Goal: Task Accomplishment & Management: Use online tool/utility

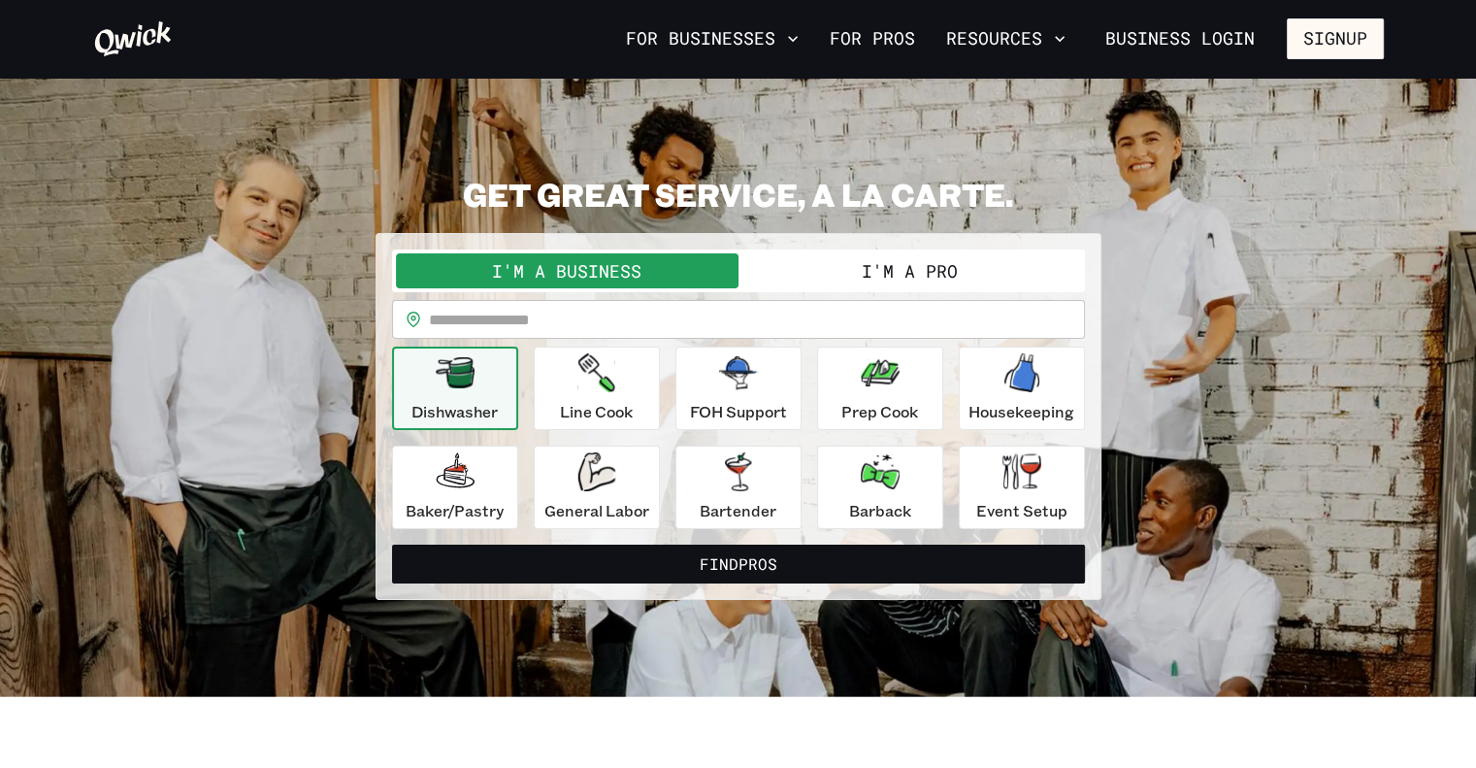
click at [905, 270] on button "I'm a Pro" at bounding box center [910, 270] width 343 height 35
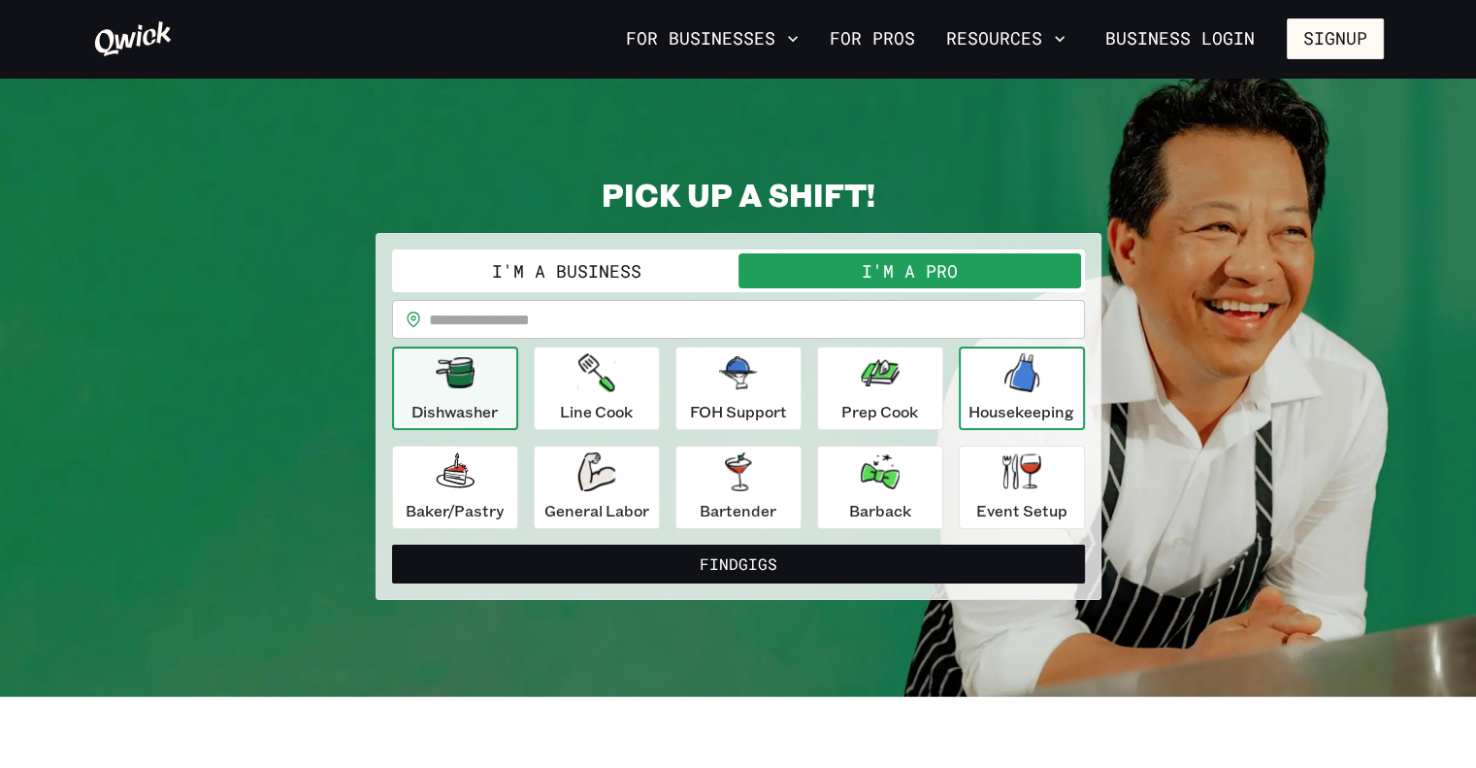
click at [1056, 378] on div "Housekeeping" at bounding box center [1022, 388] width 106 height 70
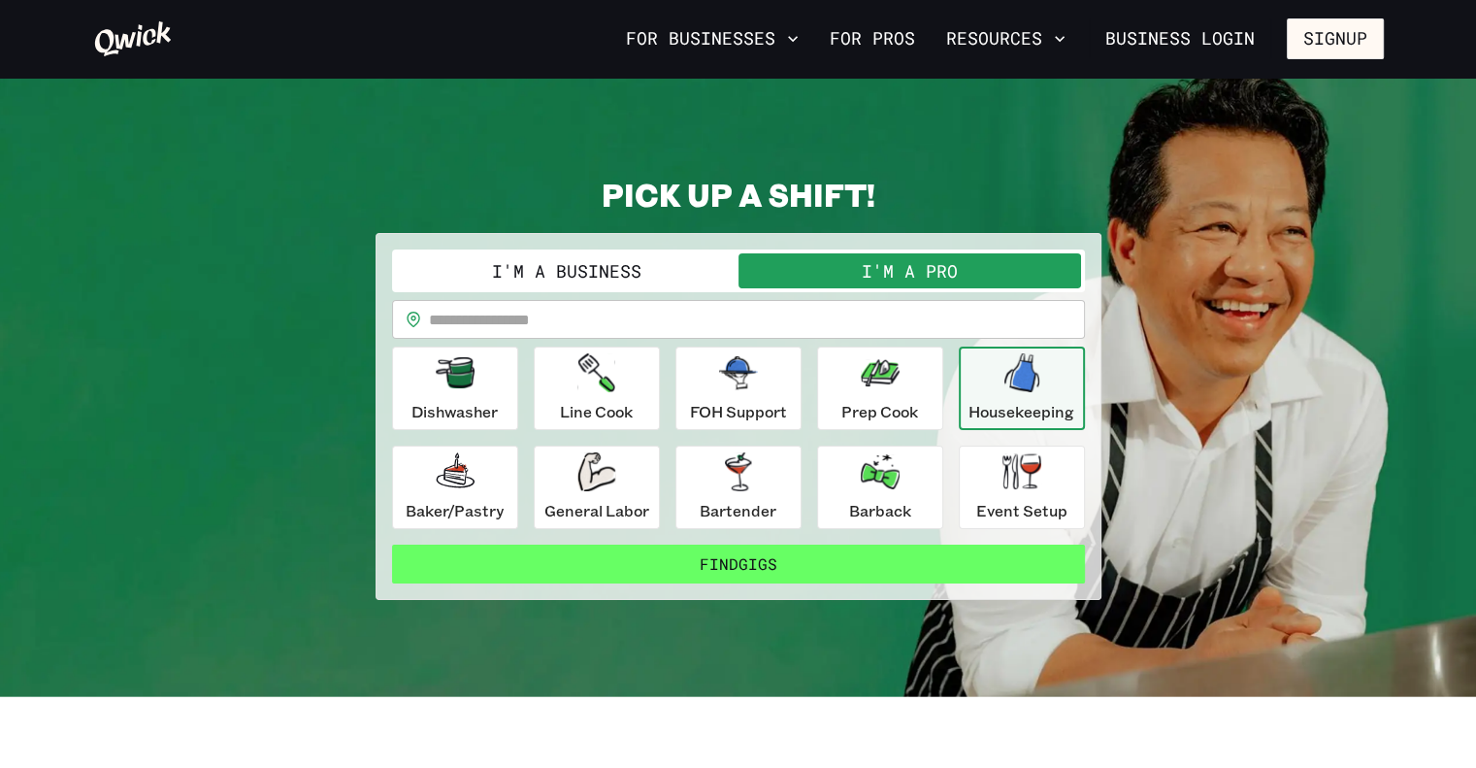
click at [784, 564] on button "Find Gigs" at bounding box center [738, 563] width 693 height 39
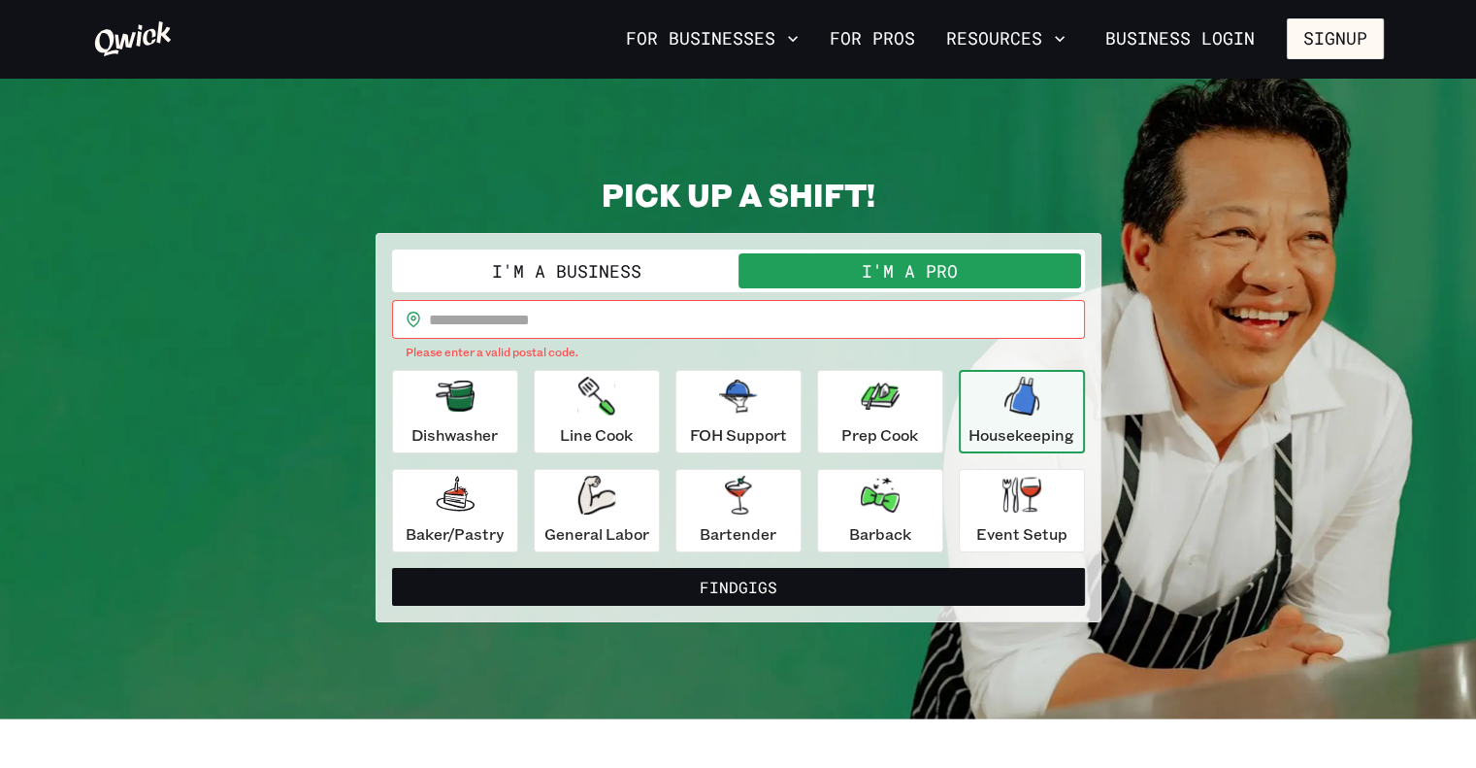
click at [586, 313] on input "text" at bounding box center [757, 319] width 656 height 39
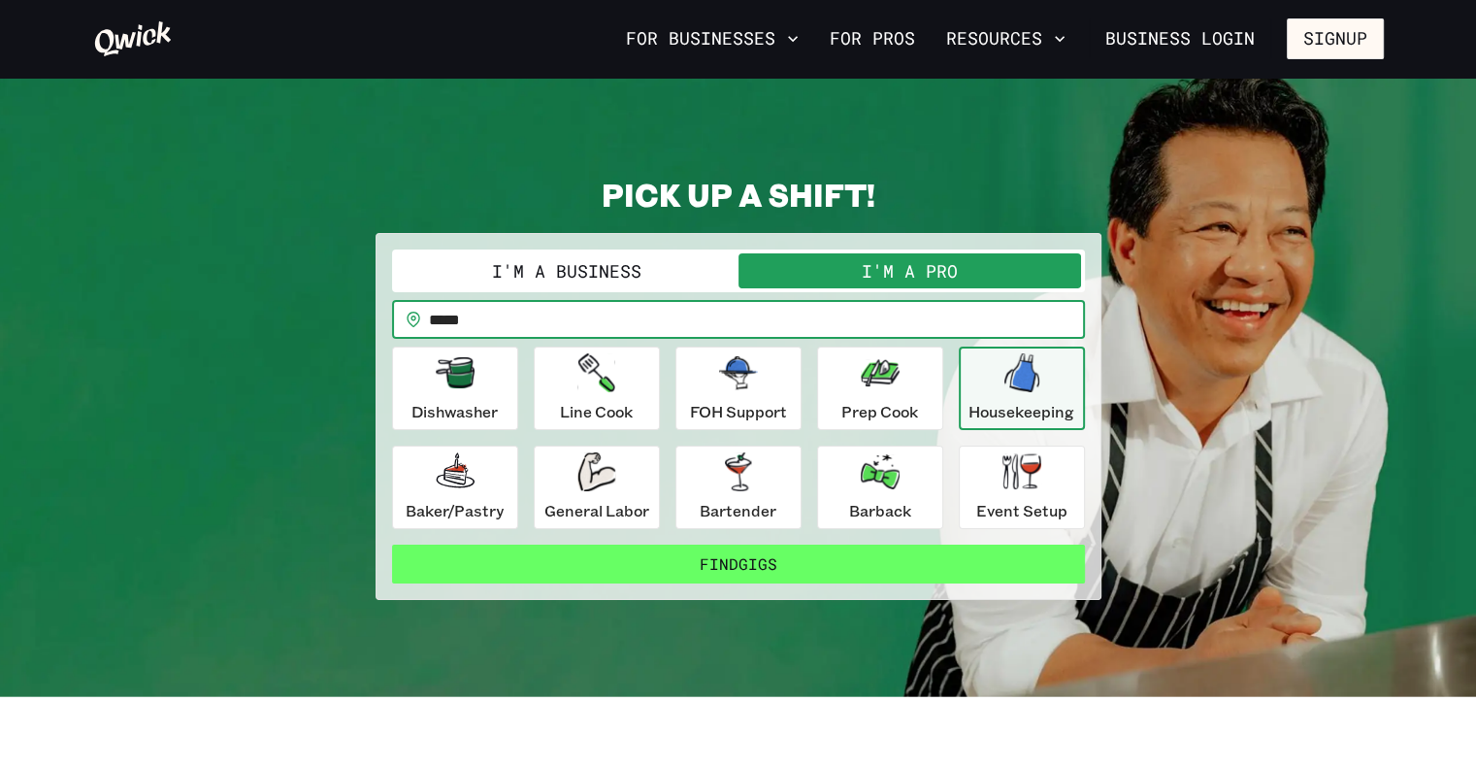
type input "*****"
click at [851, 559] on button "Find Gigs" at bounding box center [738, 563] width 693 height 39
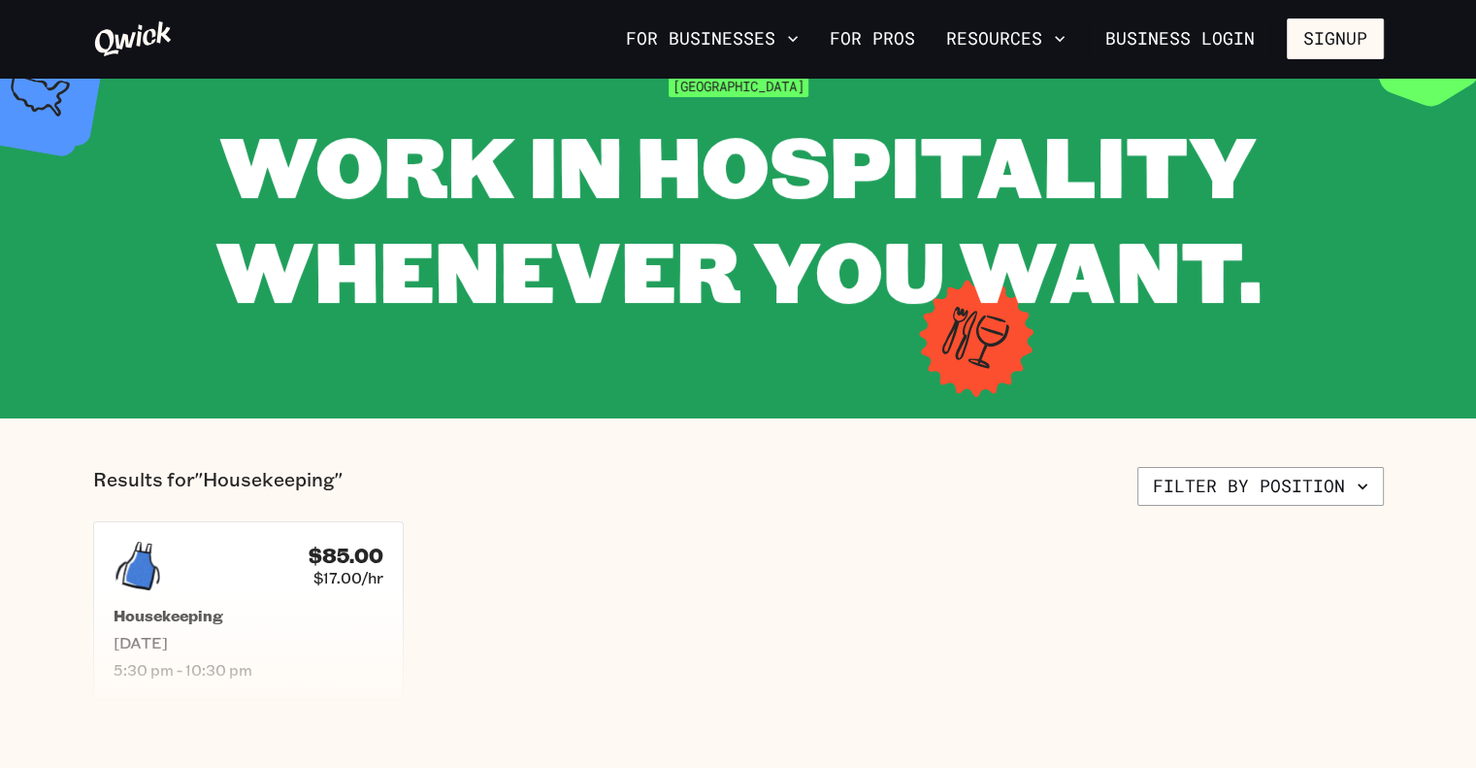
scroll to position [97, 0]
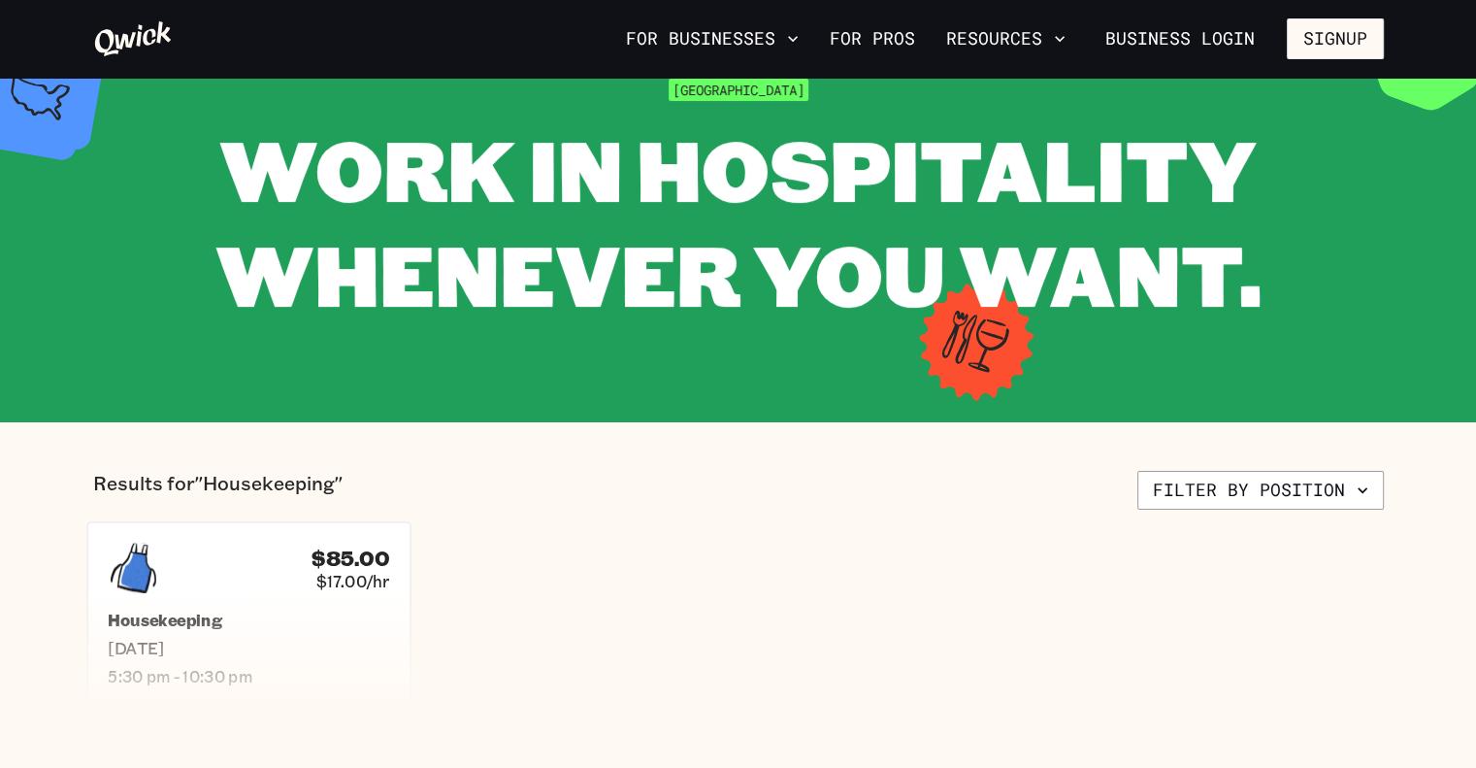
click at [164, 575] on div "$85.00 $17.00/hr" at bounding box center [248, 567] width 281 height 50
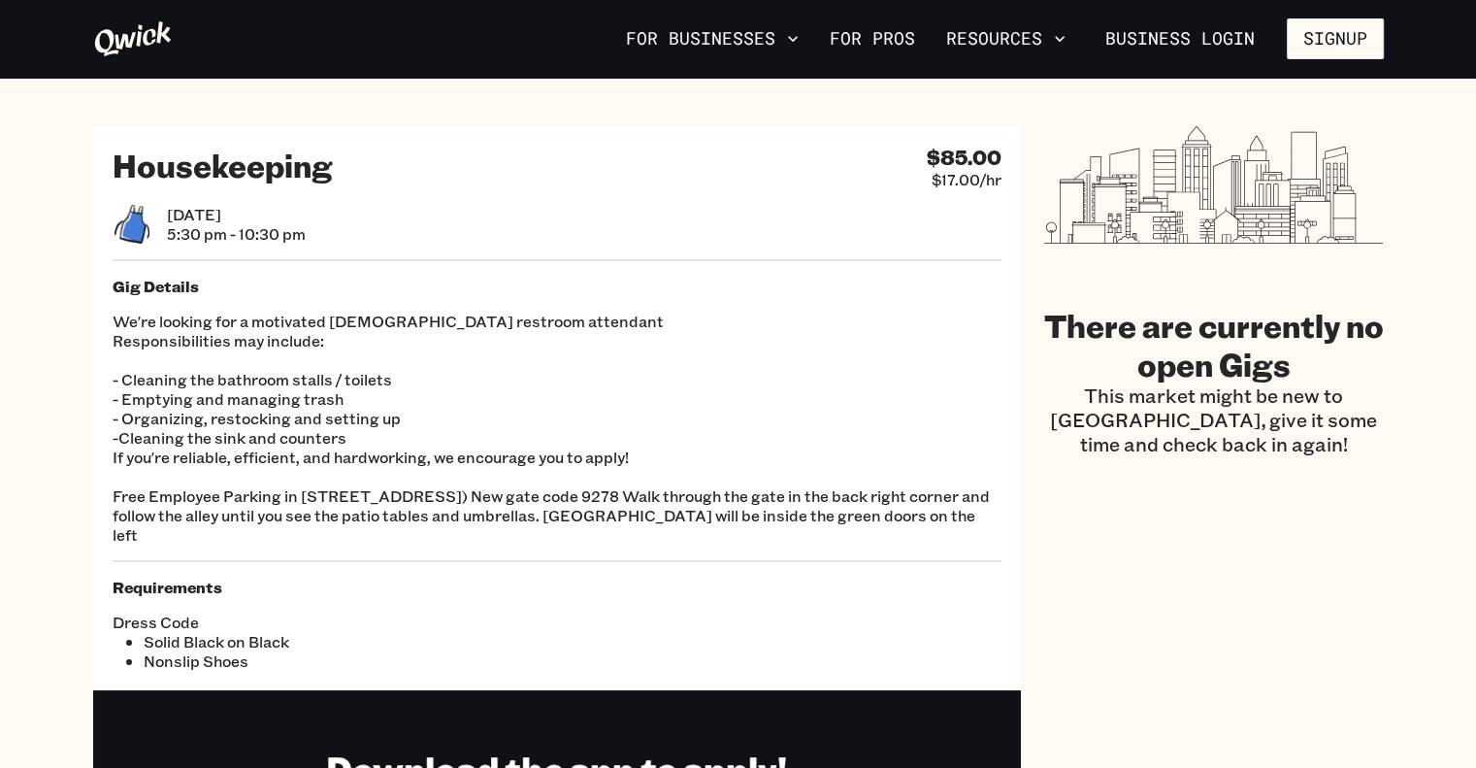
scroll to position [97, 0]
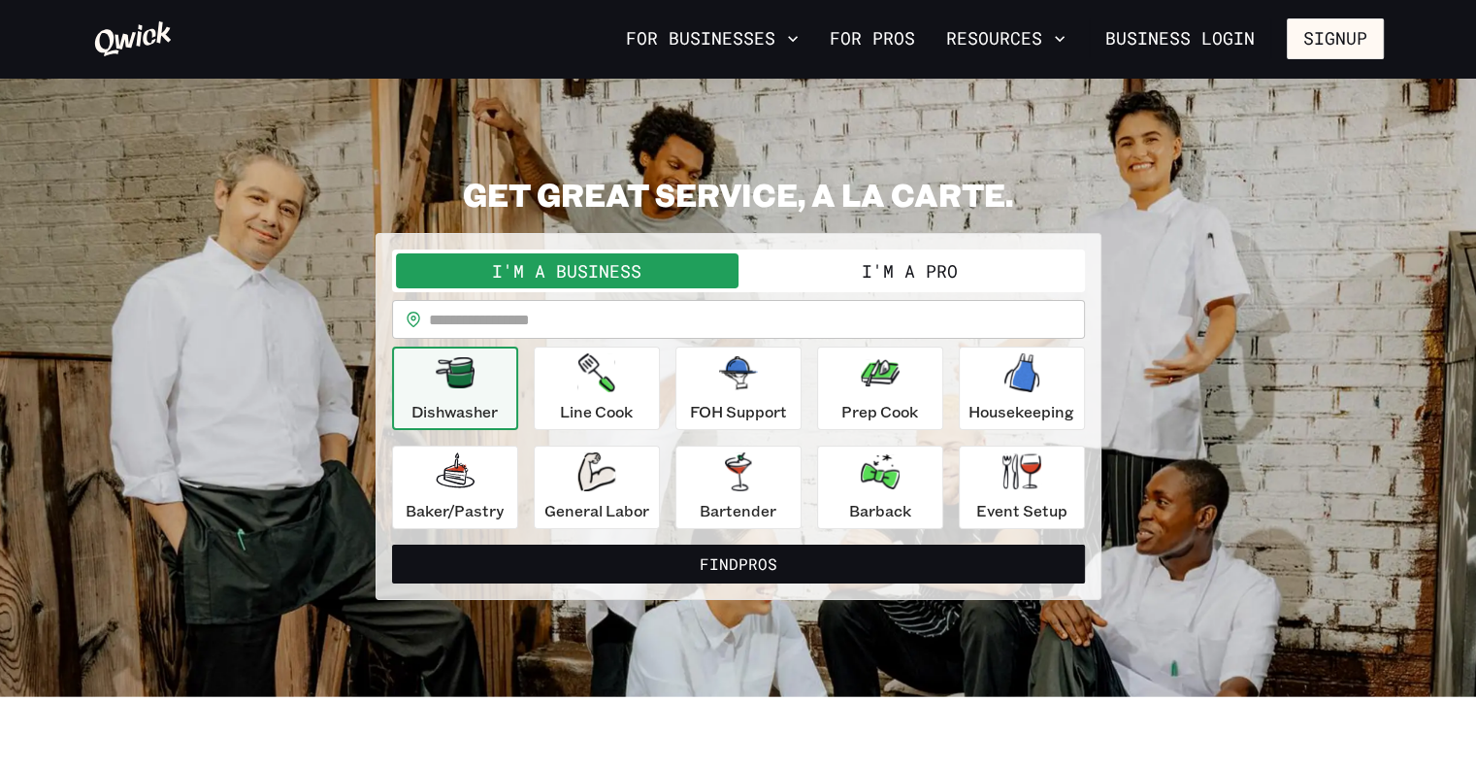
click at [901, 268] on button "I'm a Pro" at bounding box center [910, 270] width 343 height 35
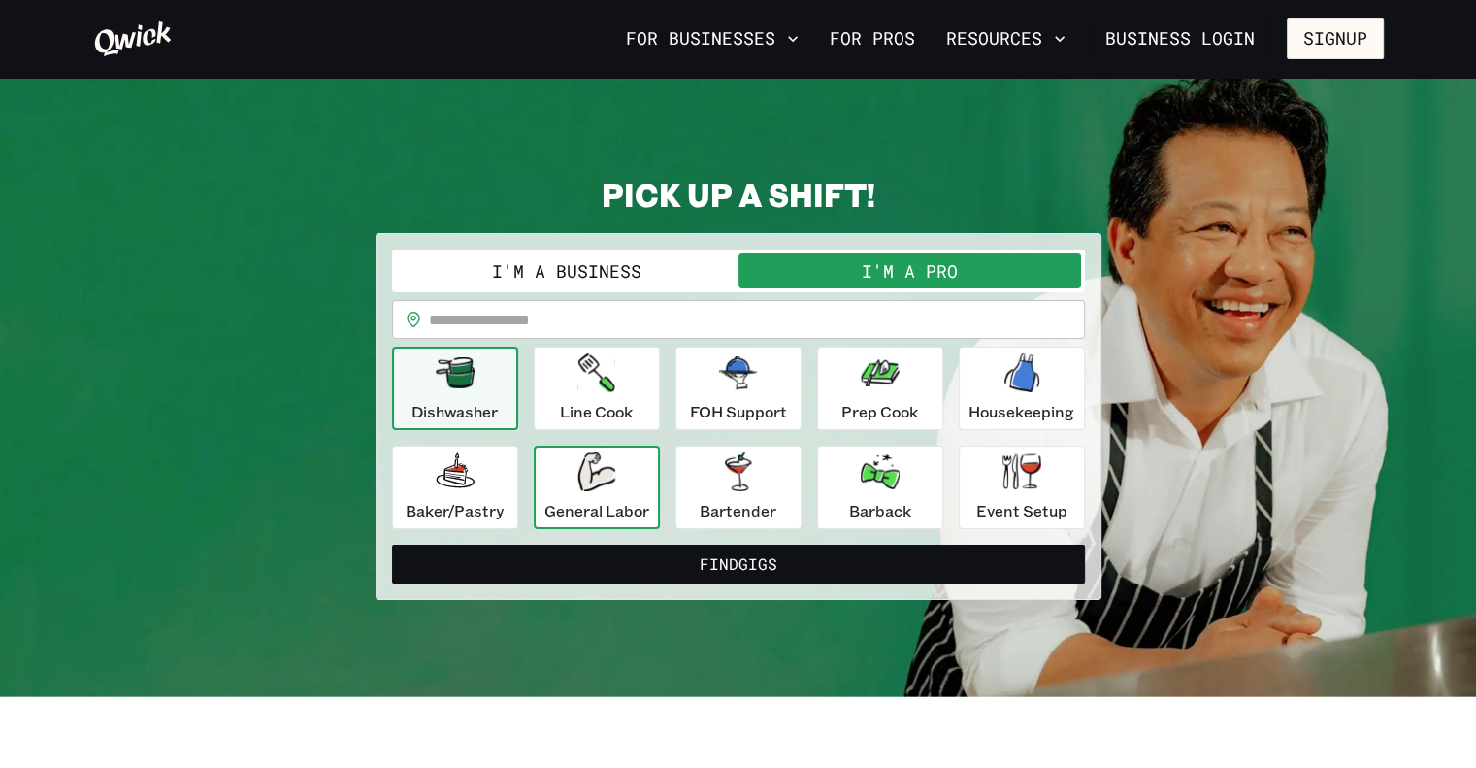
click at [620, 489] on div "General Labor" at bounding box center [596, 487] width 105 height 70
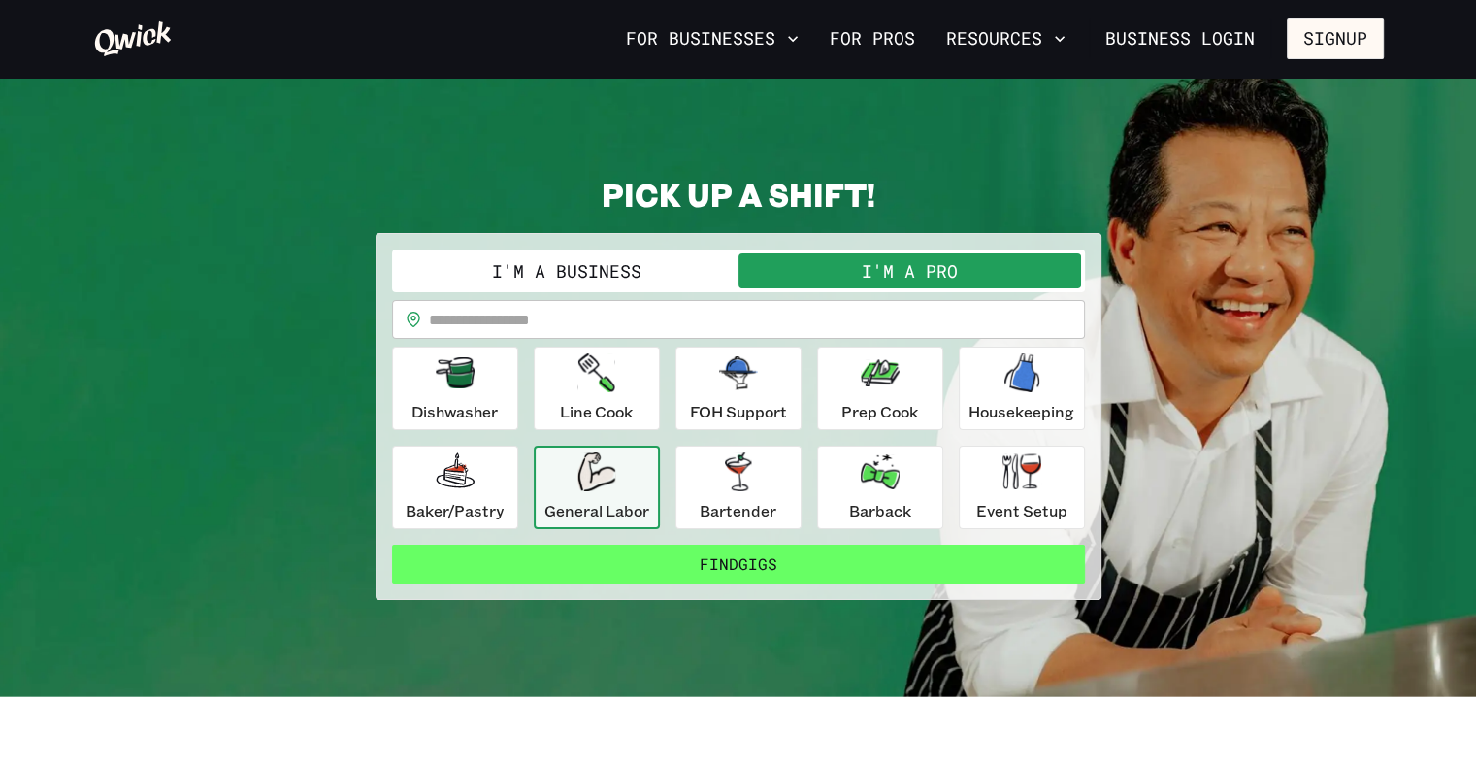
click at [719, 558] on button "Find Gigs" at bounding box center [738, 563] width 693 height 39
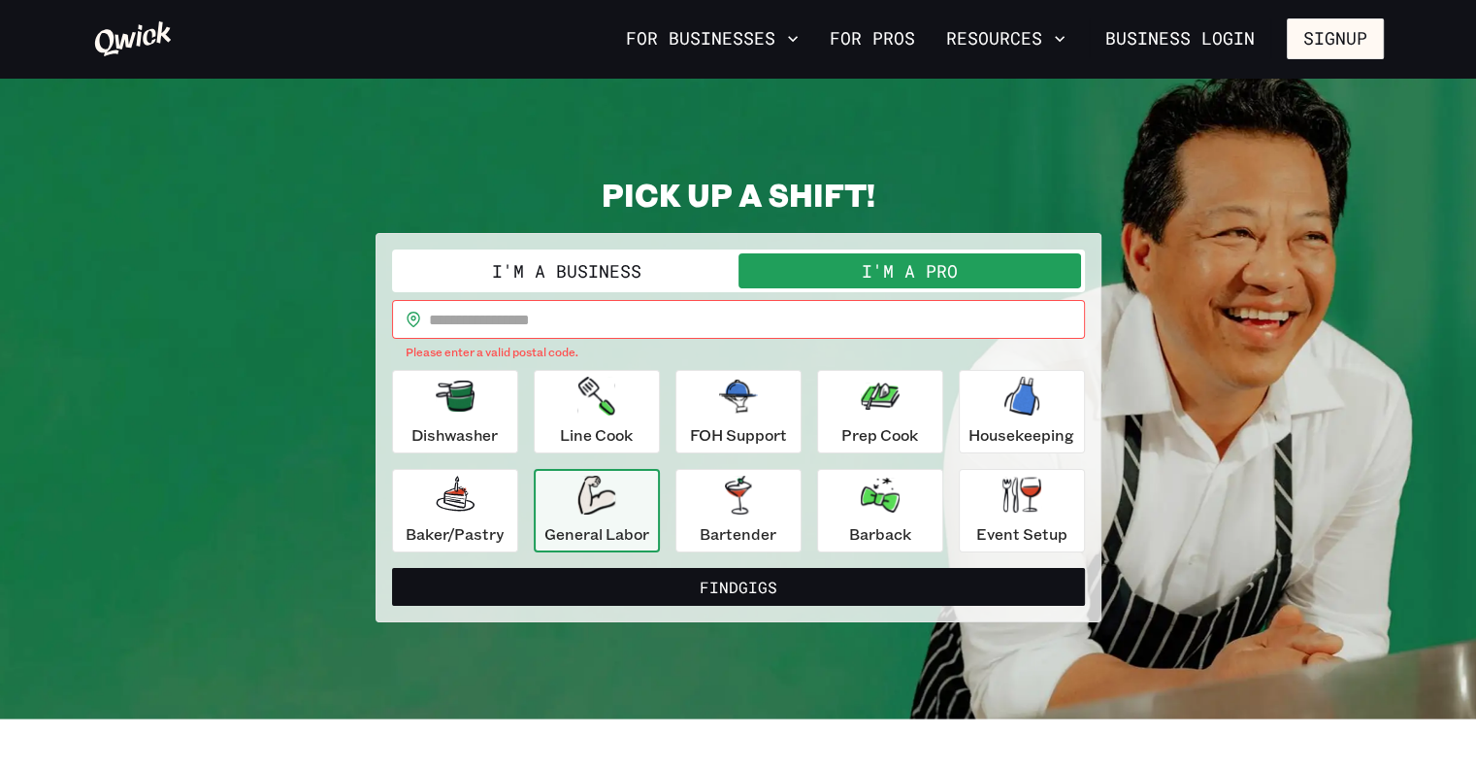
click at [554, 321] on input "text" at bounding box center [757, 319] width 656 height 39
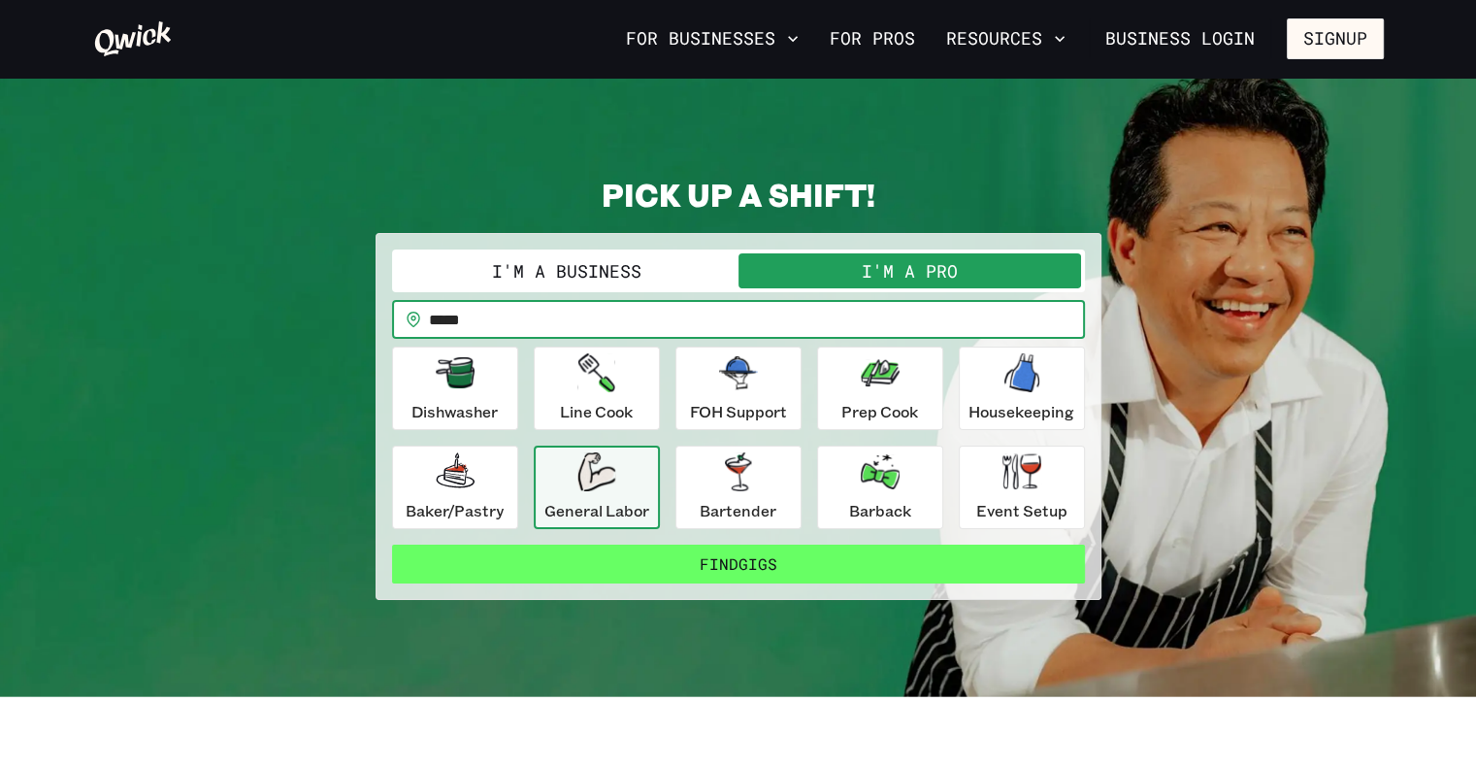
type input "*****"
click at [770, 556] on button "Find Gigs" at bounding box center [738, 563] width 693 height 39
